Goal: Communication & Community: Answer question/provide support

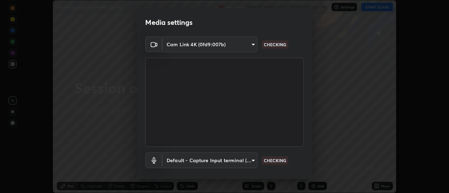
scroll to position [37, 0]
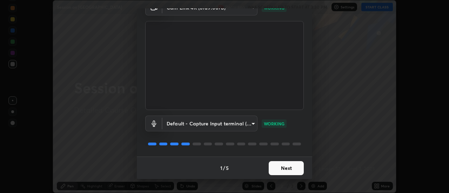
click at [277, 165] on button "Next" at bounding box center [286, 168] width 35 height 14
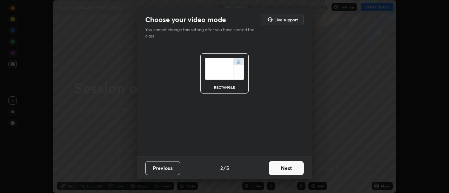
scroll to position [0, 0]
click at [287, 167] on button "Next" at bounding box center [286, 168] width 35 height 14
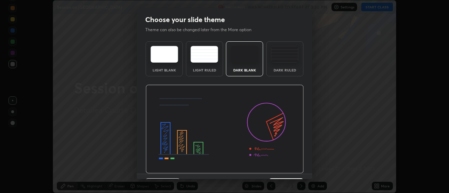
scroll to position [17, 0]
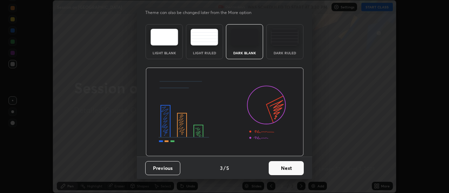
click at [276, 168] on button "Next" at bounding box center [286, 168] width 35 height 14
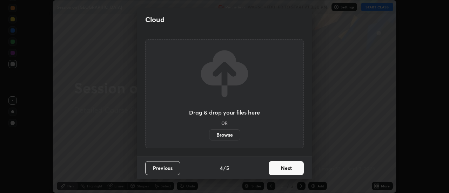
click at [281, 165] on button "Next" at bounding box center [286, 168] width 35 height 14
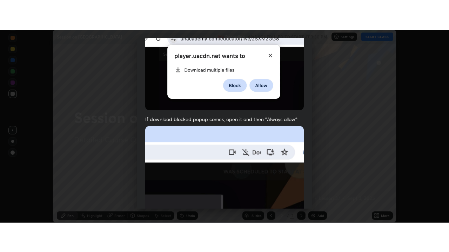
scroll to position [180, 0]
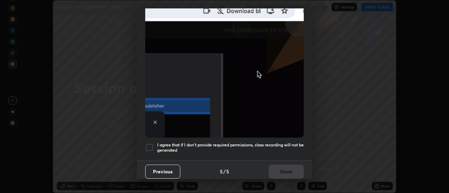
click at [151, 144] on div at bounding box center [149, 147] width 8 height 8
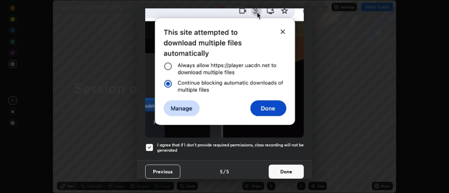
click at [286, 169] on button "Done" at bounding box center [286, 172] width 35 height 14
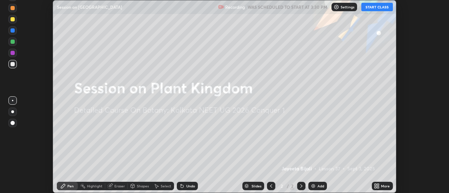
click at [383, 9] on button "START CLASS" at bounding box center [377, 7] width 32 height 8
click at [313, 185] on img at bounding box center [313, 186] width 6 height 6
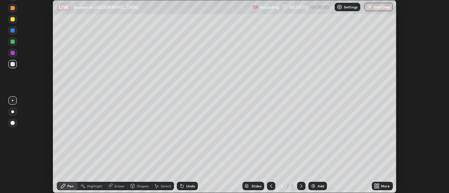
click at [378, 185] on icon at bounding box center [378, 185] width 2 height 2
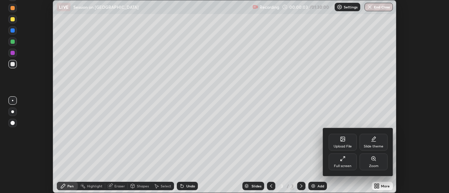
click at [343, 160] on icon at bounding box center [343, 159] width 6 height 6
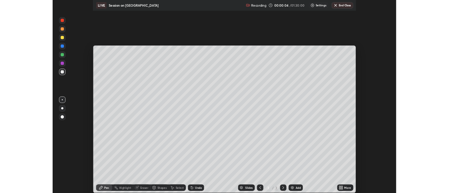
scroll to position [252, 449]
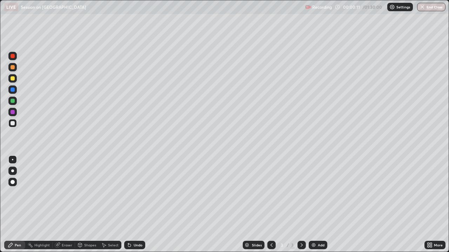
click at [436, 193] on div "More" at bounding box center [438, 246] width 9 height 4
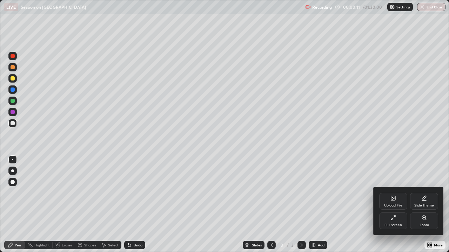
click at [393, 193] on div "Upload File" at bounding box center [393, 206] width 18 height 4
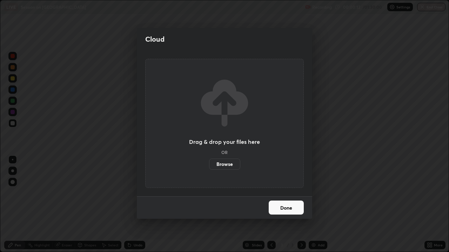
click at [231, 167] on label "Browse" at bounding box center [224, 164] width 31 height 11
click at [209, 167] on input "Browse" at bounding box center [209, 164] width 0 height 11
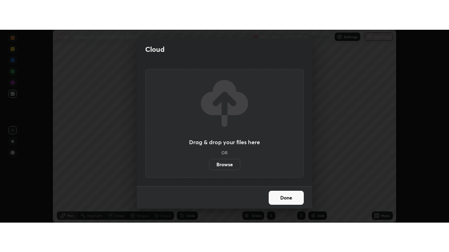
scroll to position [34866, 34610]
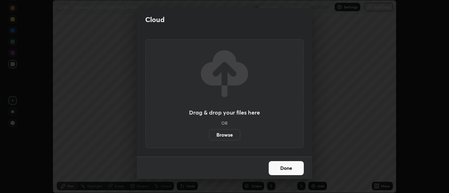
click at [331, 168] on div "Cloud Drag & drop your files here OR Browse Done" at bounding box center [224, 96] width 449 height 193
click at [283, 169] on button "Done" at bounding box center [286, 168] width 35 height 14
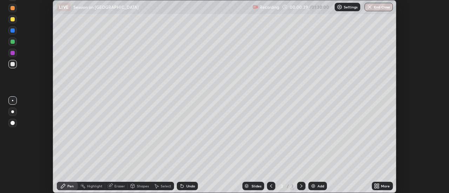
click at [301, 186] on icon at bounding box center [301, 186] width 6 height 6
click at [319, 186] on div "Add" at bounding box center [320, 186] width 7 height 4
click at [378, 187] on icon at bounding box center [378, 188] width 2 height 2
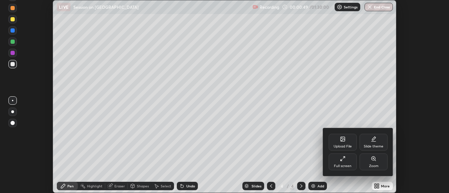
click at [341, 143] on div "Upload File" at bounding box center [343, 142] width 28 height 17
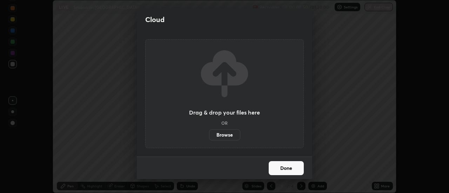
click at [224, 133] on label "Browse" at bounding box center [224, 134] width 31 height 11
click at [209, 133] on input "Browse" at bounding box center [209, 134] width 0 height 11
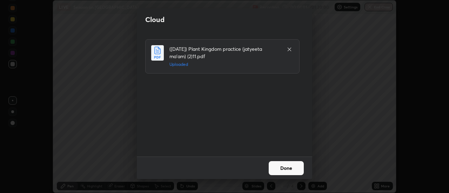
click at [281, 168] on button "Done" at bounding box center [286, 168] width 35 height 14
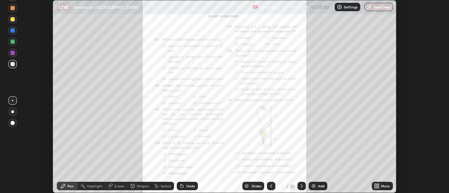
click at [382, 187] on div "More" at bounding box center [385, 186] width 9 height 4
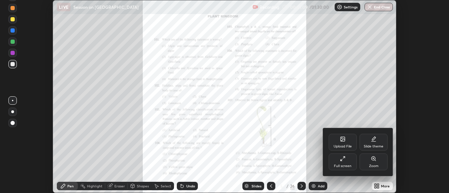
click at [338, 162] on div "Full screen" at bounding box center [343, 162] width 28 height 17
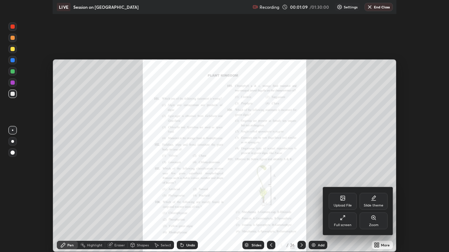
scroll to position [252, 449]
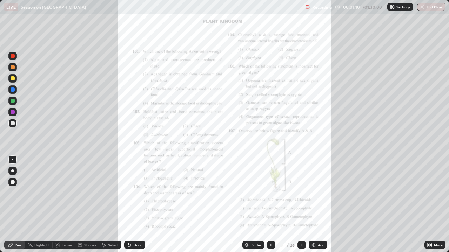
click at [254, 193] on div "Slides" at bounding box center [256, 246] width 10 height 4
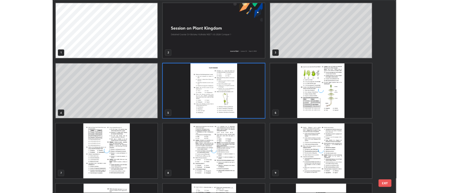
scroll to position [250, 445]
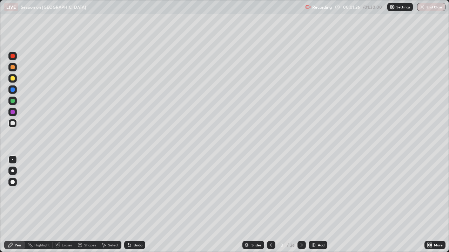
click at [12, 102] on div at bounding box center [13, 101] width 4 height 4
click at [13, 171] on div at bounding box center [12, 171] width 3 height 3
click at [14, 122] on div at bounding box center [13, 123] width 4 height 4
click at [129, 193] on icon at bounding box center [129, 245] width 3 height 3
click at [13, 160] on div at bounding box center [12, 160] width 8 height 8
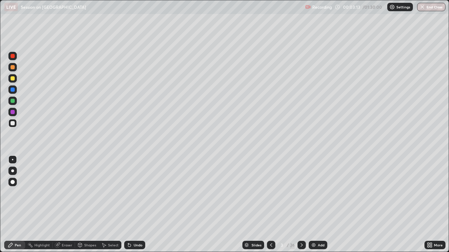
click at [42, 193] on div "Highlight" at bounding box center [41, 246] width 15 height 4
click at [13, 193] on icon at bounding box center [11, 246] width 6 height 6
click at [13, 67] on div at bounding box center [13, 67] width 4 height 4
click at [15, 193] on div "Pen" at bounding box center [18, 246] width 6 height 4
click at [39, 193] on div "Highlight" at bounding box center [41, 246] width 15 height 4
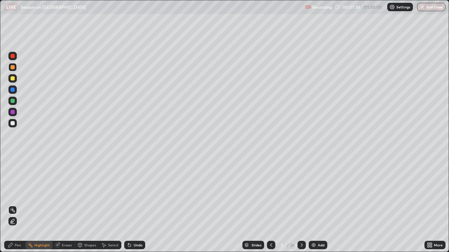
click at [15, 193] on div "Pen" at bounding box center [18, 246] width 6 height 4
click at [61, 193] on div "Eraser" at bounding box center [64, 245] width 22 height 8
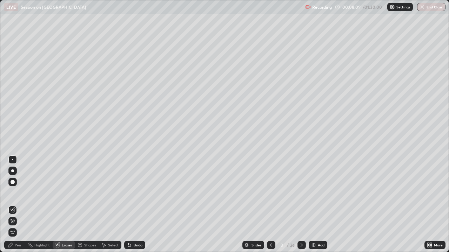
click at [13, 193] on icon at bounding box center [11, 246] width 6 height 6
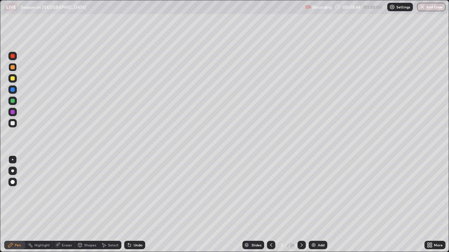
click at [37, 193] on div "Highlight" at bounding box center [41, 246] width 15 height 4
click at [15, 193] on div "Pen" at bounding box center [14, 245] width 21 height 8
click at [13, 123] on div at bounding box center [13, 123] width 4 height 4
click at [136, 193] on div "Undo" at bounding box center [138, 246] width 9 height 4
click at [37, 193] on div "Highlight" at bounding box center [41, 246] width 15 height 4
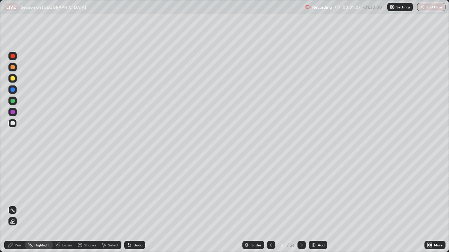
click at [12, 68] on div at bounding box center [13, 67] width 4 height 4
click at [13, 103] on div at bounding box center [12, 101] width 8 height 8
click at [12, 193] on icon at bounding box center [10, 245] width 4 height 4
click at [12, 122] on div at bounding box center [13, 123] width 4 height 4
click at [131, 193] on icon at bounding box center [130, 246] width 6 height 6
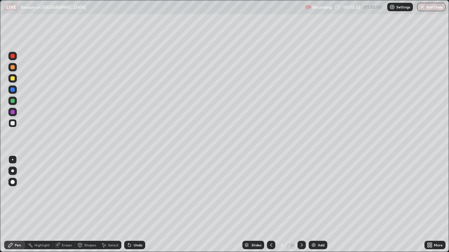
click at [131, 193] on div "Undo" at bounding box center [134, 245] width 21 height 8
click at [132, 193] on div "Undo" at bounding box center [134, 245] width 21 height 8
click at [133, 193] on div "Undo" at bounding box center [134, 245] width 21 height 8
click at [301, 193] on icon at bounding box center [302, 246] width 6 height 6
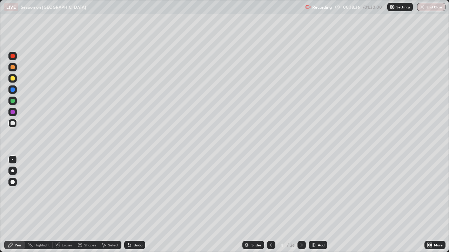
click at [271, 193] on icon at bounding box center [271, 246] width 2 height 4
click at [302, 193] on icon at bounding box center [302, 246] width 6 height 6
click at [134, 193] on div "Undo" at bounding box center [138, 246] width 9 height 4
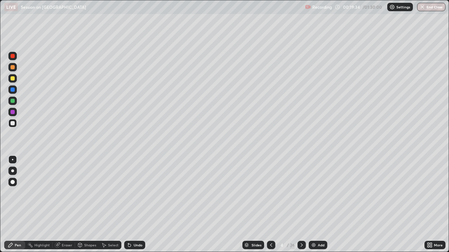
click at [267, 193] on div at bounding box center [271, 245] width 8 height 8
click at [14, 80] on div at bounding box center [13, 78] width 4 height 4
click at [134, 193] on div "Undo" at bounding box center [138, 246] width 9 height 4
click at [135, 193] on div "Undo" at bounding box center [138, 246] width 9 height 4
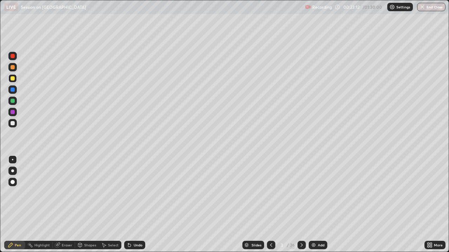
click at [135, 193] on div "Undo" at bounding box center [138, 246] width 9 height 4
click at [136, 193] on div "Undo" at bounding box center [138, 246] width 9 height 4
click at [135, 193] on div "Undo" at bounding box center [138, 246] width 9 height 4
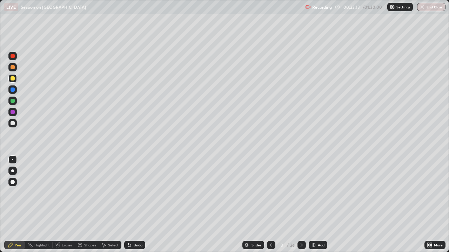
click at [135, 193] on div "Undo" at bounding box center [138, 246] width 9 height 4
click at [298, 193] on div at bounding box center [301, 245] width 8 height 8
click at [133, 193] on div "Undo" at bounding box center [133, 245] width 24 height 14
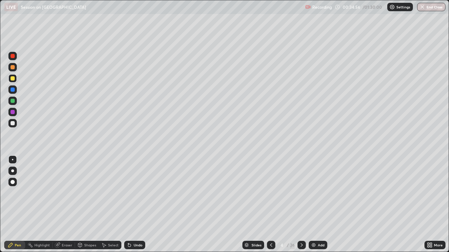
click at [12, 124] on div at bounding box center [13, 123] width 4 height 4
click at [301, 193] on icon at bounding box center [302, 246] width 6 height 6
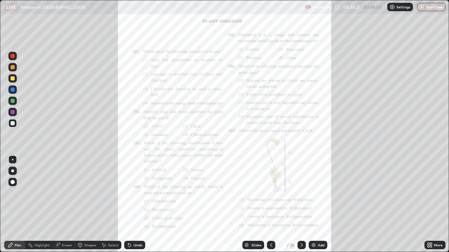
click at [311, 193] on img at bounding box center [314, 246] width 6 height 6
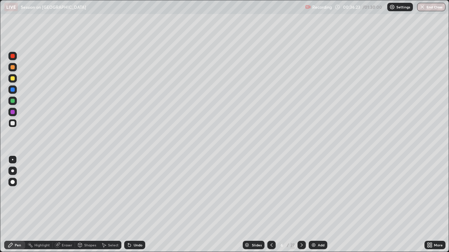
click at [302, 193] on icon at bounding box center [301, 246] width 2 height 4
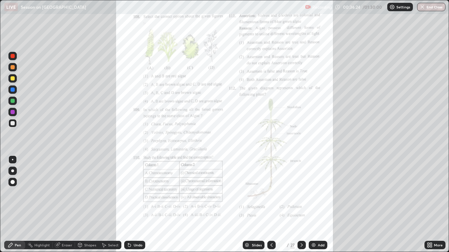
click at [428, 193] on icon at bounding box center [428, 244] width 2 height 2
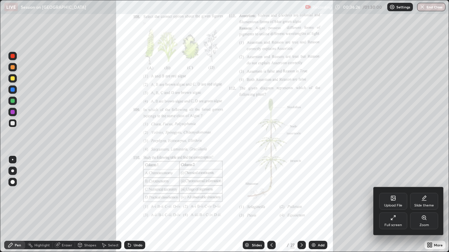
click at [394, 193] on icon at bounding box center [393, 218] width 6 height 6
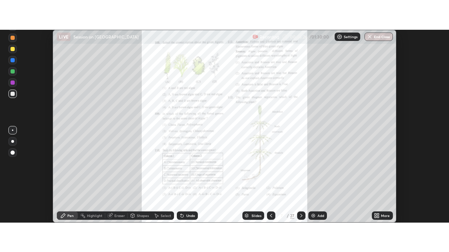
scroll to position [34866, 34610]
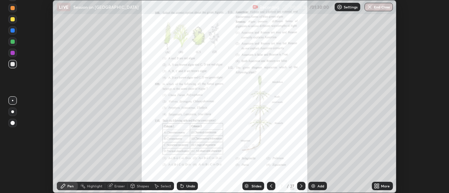
click at [378, 188] on icon at bounding box center [378, 188] width 2 height 2
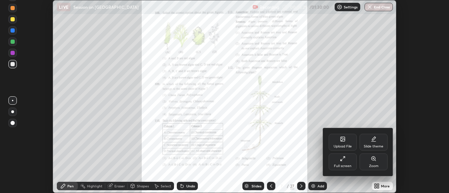
click at [347, 161] on div "Full screen" at bounding box center [343, 162] width 28 height 17
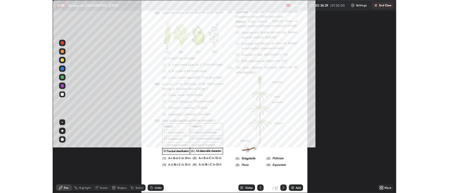
scroll to position [252, 449]
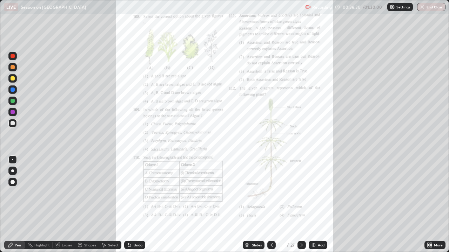
click at [432, 193] on icon at bounding box center [431, 244] width 2 height 2
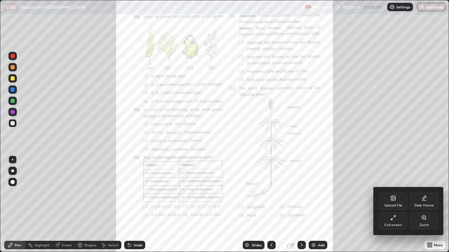
click at [425, 193] on div "Zoom" at bounding box center [424, 221] width 28 height 17
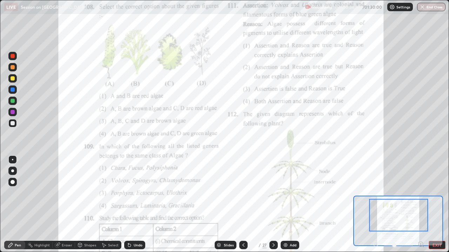
click at [420, 193] on icon at bounding box center [421, 244] width 2 height 0
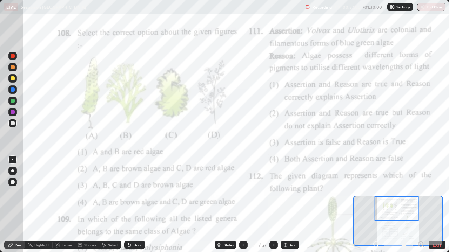
click at [245, 193] on icon at bounding box center [244, 246] width 6 height 6
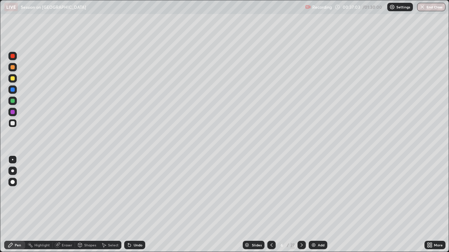
click at [302, 193] on icon at bounding box center [302, 246] width 6 height 6
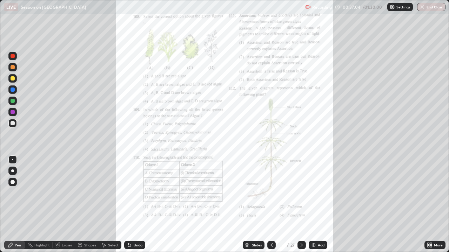
click at [272, 193] on icon at bounding box center [272, 246] width 6 height 6
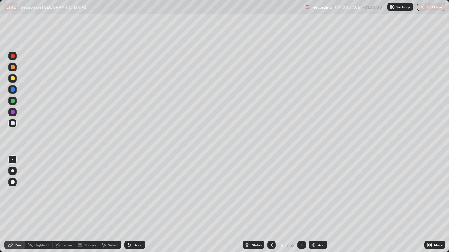
click at [271, 193] on icon at bounding box center [272, 246] width 6 height 6
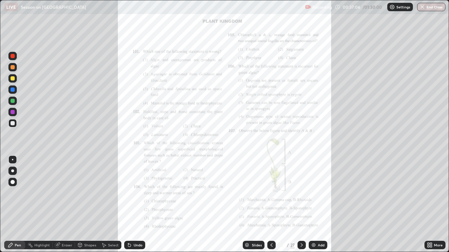
click at [428, 193] on icon at bounding box center [428, 244] width 2 height 2
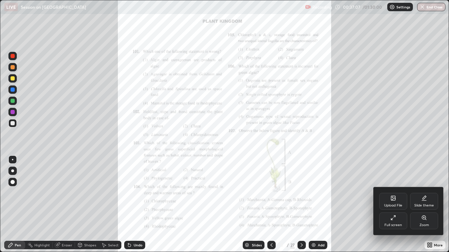
click at [422, 193] on icon at bounding box center [424, 218] width 6 height 6
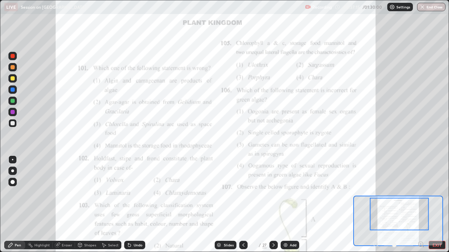
click at [420, 193] on icon at bounding box center [420, 245] width 0 height 2
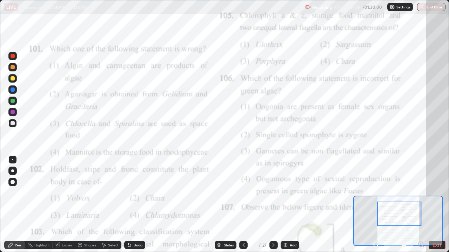
click at [389, 193] on div at bounding box center [399, 214] width 44 height 25
click at [13, 56] on div at bounding box center [13, 56] width 4 height 4
click at [132, 193] on div "Undo" at bounding box center [134, 245] width 21 height 8
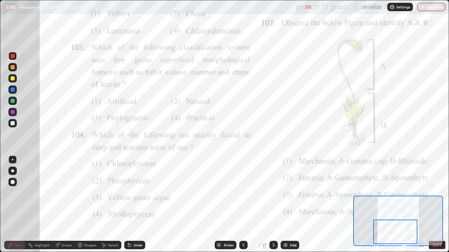
click at [59, 193] on icon at bounding box center [58, 245] width 4 height 4
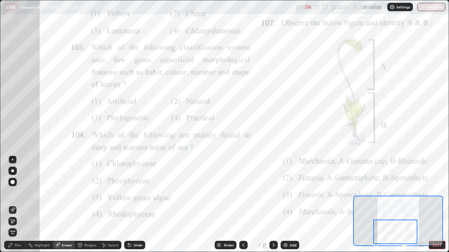
click at [18, 193] on div "Pen" at bounding box center [14, 245] width 21 height 8
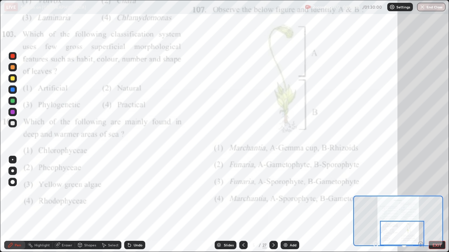
click at [272, 193] on icon at bounding box center [274, 246] width 6 height 6
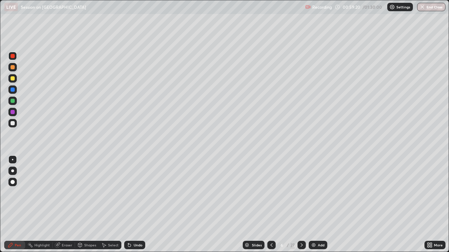
click at [301, 193] on icon at bounding box center [301, 246] width 2 height 4
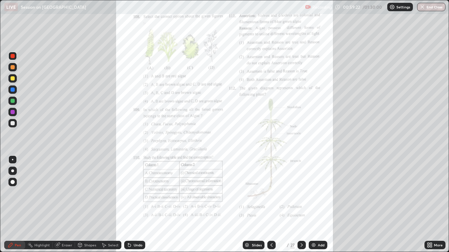
click at [431, 193] on icon at bounding box center [431, 247] width 2 height 2
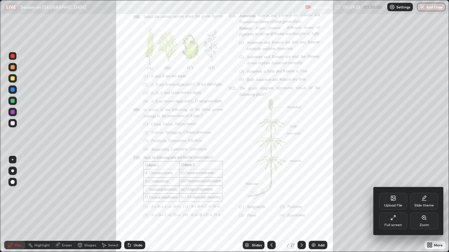
click at [425, 193] on icon at bounding box center [424, 218] width 4 height 4
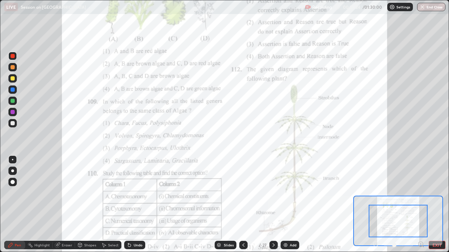
click at [421, 193] on icon at bounding box center [420, 244] width 7 height 7
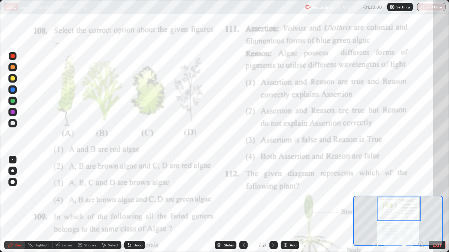
click at [132, 193] on div "Undo" at bounding box center [134, 245] width 21 height 8
click at [134, 193] on div "Undo" at bounding box center [138, 246] width 9 height 4
click at [135, 193] on div "Undo" at bounding box center [134, 245] width 21 height 8
click at [136, 193] on div "Undo" at bounding box center [138, 246] width 9 height 4
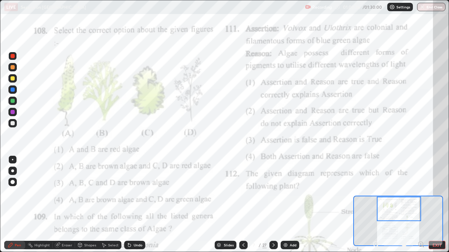
click at [136, 193] on div "Undo" at bounding box center [138, 246] width 9 height 4
click at [135, 193] on div "Undo" at bounding box center [133, 245] width 24 height 14
click at [140, 193] on div "Undo" at bounding box center [138, 246] width 9 height 4
click at [134, 193] on div "Undo" at bounding box center [138, 246] width 9 height 4
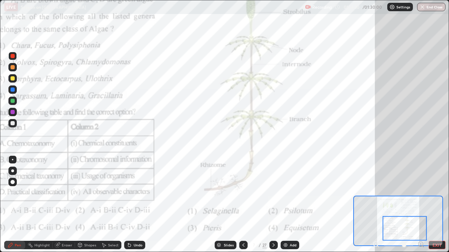
click at [409, 193] on div at bounding box center [404, 229] width 44 height 25
click at [273, 193] on icon at bounding box center [274, 246] width 6 height 6
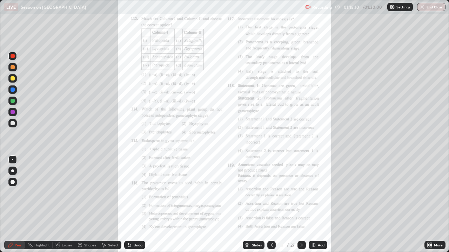
click at [430, 193] on icon at bounding box center [431, 247] width 2 height 2
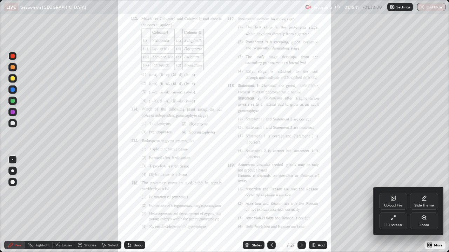
click at [425, 193] on icon at bounding box center [424, 218] width 6 height 6
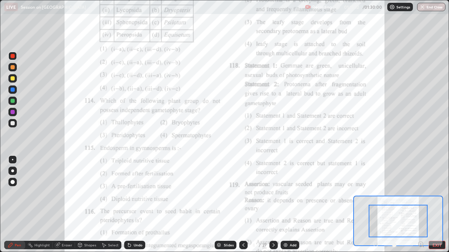
click at [420, 193] on icon at bounding box center [421, 244] width 2 height 0
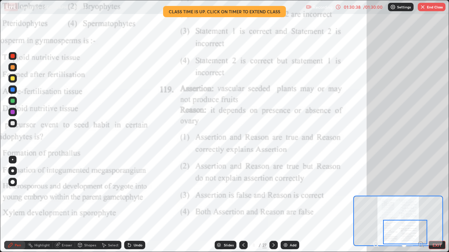
click at [402, 193] on span at bounding box center [404, 245] width 4 height 4
click at [275, 193] on icon at bounding box center [274, 246] width 6 height 6
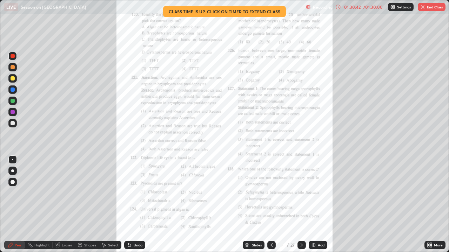
click at [430, 193] on icon at bounding box center [431, 244] width 2 height 2
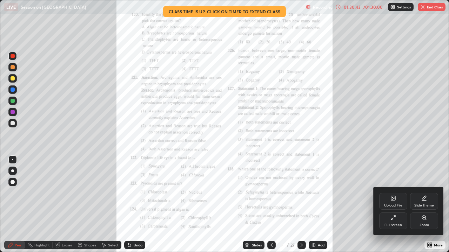
click at [422, 193] on icon at bounding box center [424, 218] width 6 height 6
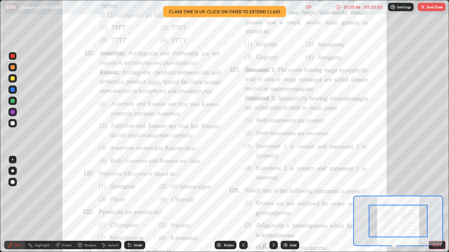
click at [421, 193] on icon at bounding box center [420, 244] width 7 height 7
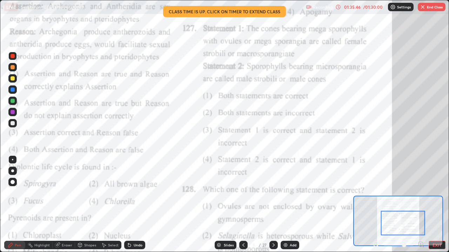
click at [135, 193] on div "Undo" at bounding box center [138, 246] width 9 height 4
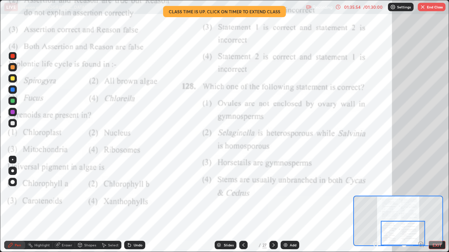
click at [272, 193] on icon at bounding box center [274, 246] width 6 height 6
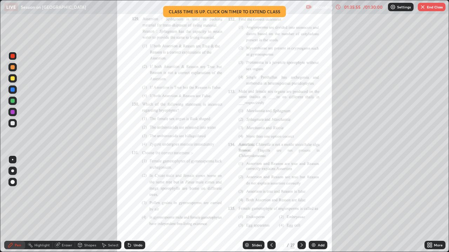
click at [301, 193] on icon at bounding box center [302, 246] width 6 height 6
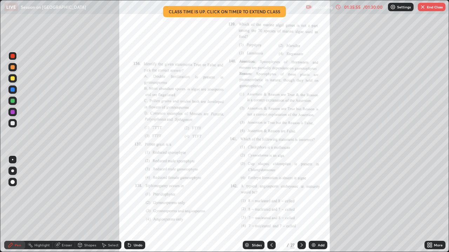
click at [302, 193] on icon at bounding box center [302, 246] width 6 height 6
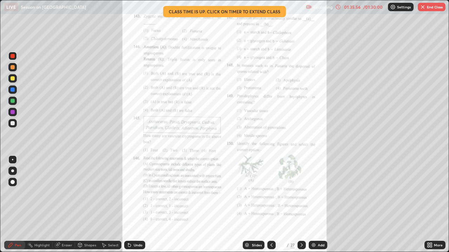
click at [302, 193] on icon at bounding box center [302, 246] width 6 height 6
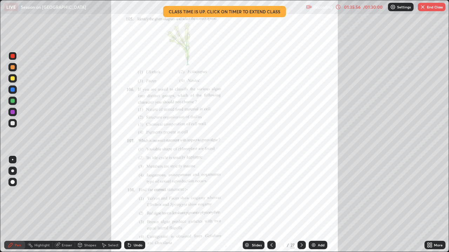
click at [303, 193] on icon at bounding box center [302, 246] width 6 height 6
click at [301, 193] on icon at bounding box center [301, 246] width 2 height 4
click at [302, 193] on icon at bounding box center [301, 246] width 2 height 4
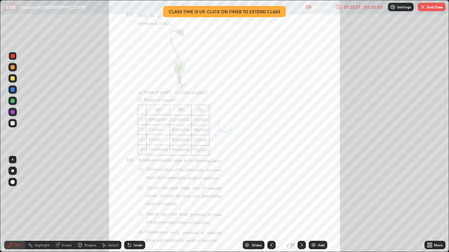
click at [300, 193] on icon at bounding box center [302, 246] width 6 height 6
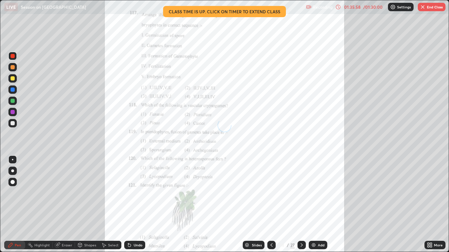
click at [299, 193] on icon at bounding box center [302, 246] width 6 height 6
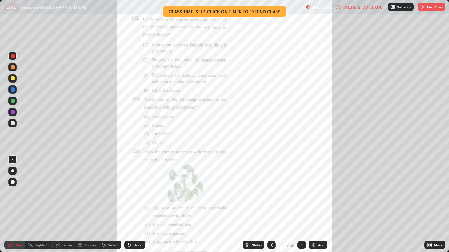
click at [429, 7] on button "End Class" at bounding box center [432, 7] width 28 height 8
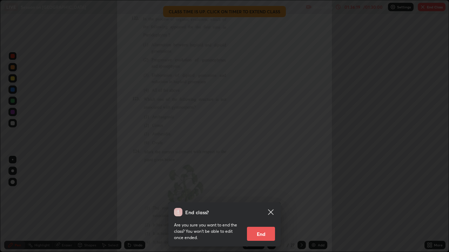
click at [266, 193] on button "End" at bounding box center [261, 234] width 28 height 14
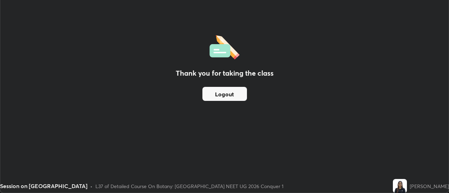
scroll to position [34866, 34610]
